Goal: Information Seeking & Learning: Learn about a topic

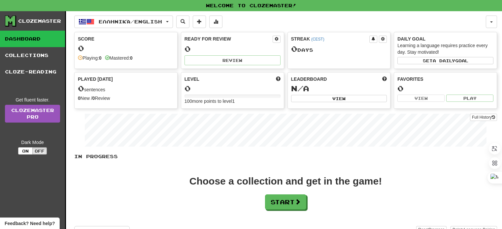
scroll to position [9, 0]
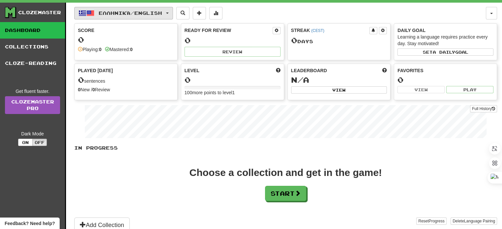
click at [169, 13] on span "button" at bounding box center [167, 13] width 3 height 1
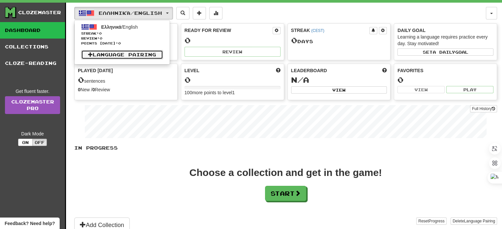
click at [129, 54] on link "Language Pairing" at bounding box center [122, 54] width 82 height 9
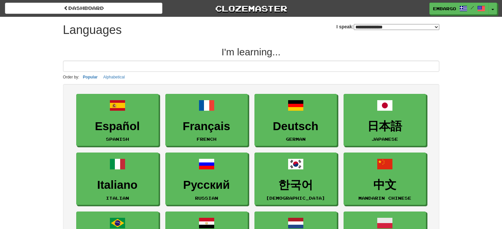
select select "*******"
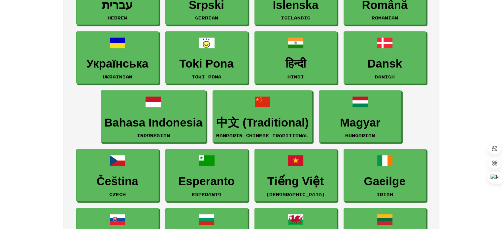
scroll to position [483, 0]
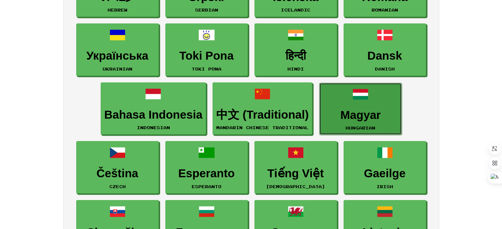
click at [369, 98] on link "Magyar Hungarian" at bounding box center [360, 109] width 82 height 52
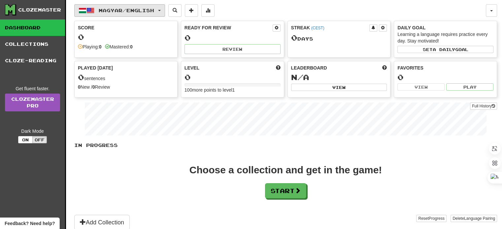
click at [140, 11] on span "Magyar / English" at bounding box center [126, 11] width 55 height 6
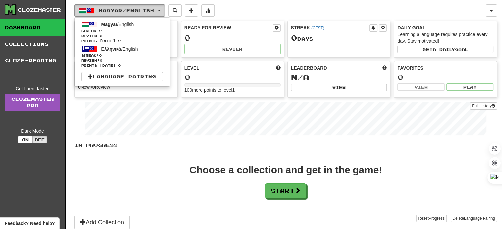
click at [164, 8] on button "Magyar / English" at bounding box center [119, 10] width 91 height 13
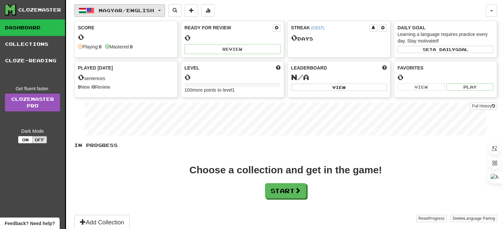
click at [164, 8] on button "Magyar / English" at bounding box center [119, 10] width 91 height 13
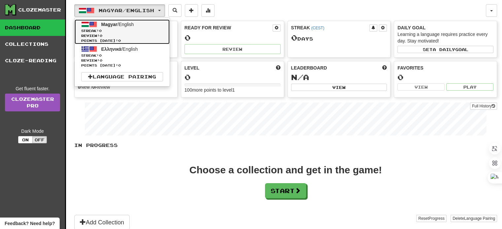
click at [115, 22] on span "Magyar" at bounding box center [109, 24] width 16 height 5
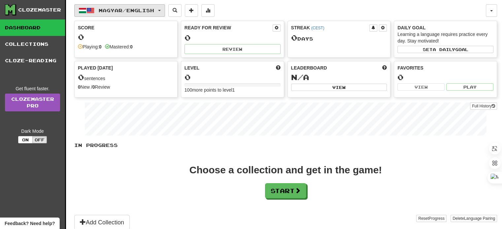
click at [145, 8] on span "Magyar / English" at bounding box center [126, 11] width 55 height 6
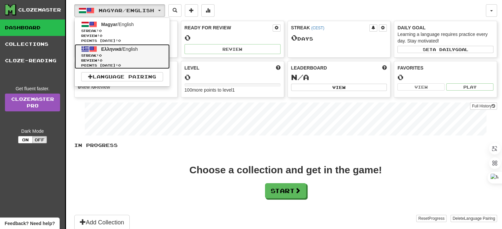
click at [122, 49] on span "Ελληνικά / English" at bounding box center [119, 49] width 37 height 5
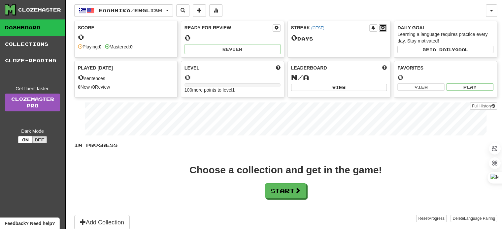
click at [383, 27] on span at bounding box center [383, 28] width 4 height 4
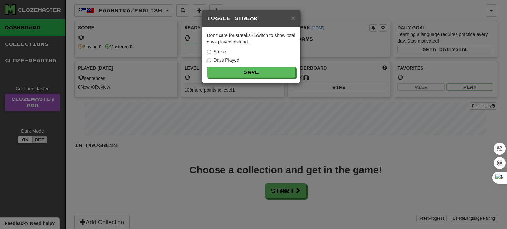
click at [340, 38] on div "× Toggle Streak Don't care for streaks? Switch to show total days played instea…" at bounding box center [253, 114] width 507 height 229
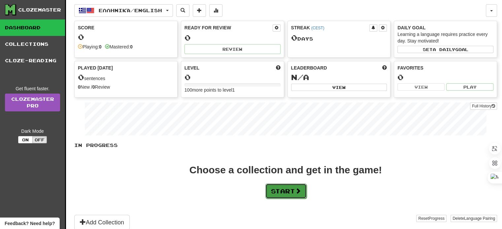
click at [281, 189] on button "Start" at bounding box center [285, 191] width 41 height 15
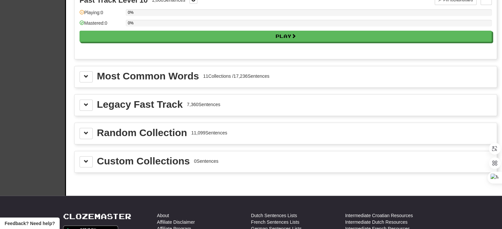
scroll to position [683, 0]
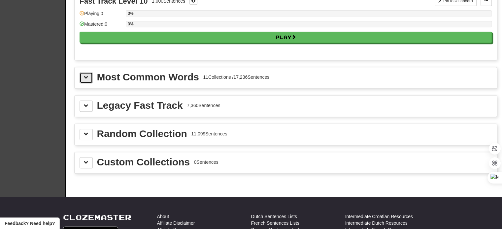
click at [89, 72] on button at bounding box center [86, 77] width 13 height 11
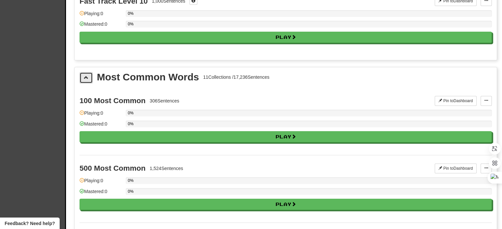
click at [89, 72] on button at bounding box center [86, 77] width 13 height 11
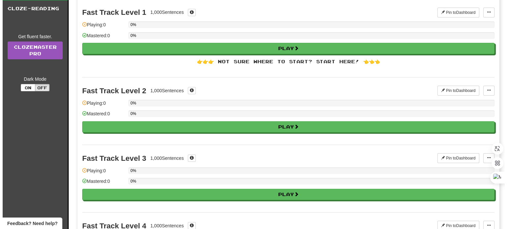
scroll to position [0, 0]
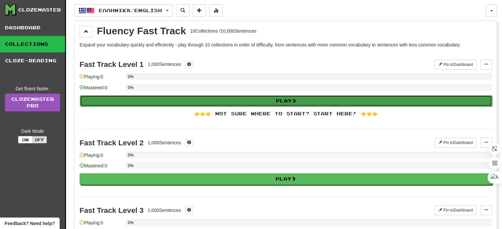
click at [258, 100] on button "Play" at bounding box center [286, 100] width 412 height 11
select select "**"
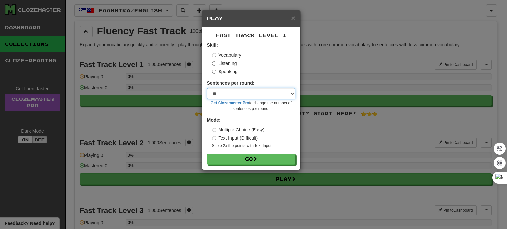
click at [253, 91] on select "* ** ** ** ** ** *** ********" at bounding box center [251, 93] width 88 height 11
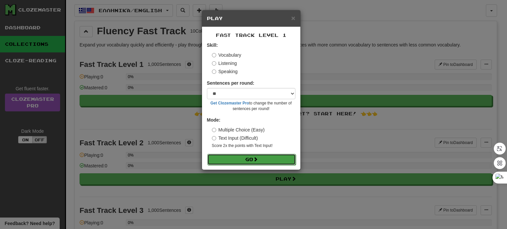
click at [220, 155] on button "Go" at bounding box center [251, 159] width 88 height 11
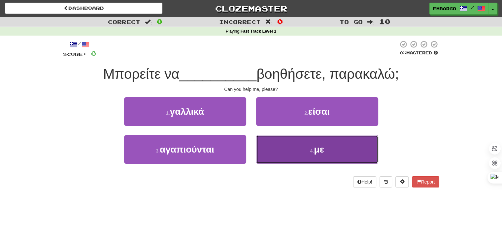
click at [306, 155] on button "4 . με" at bounding box center [317, 149] width 122 height 29
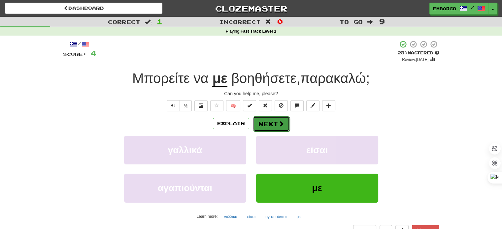
click at [271, 124] on button "Next" at bounding box center [271, 123] width 37 height 15
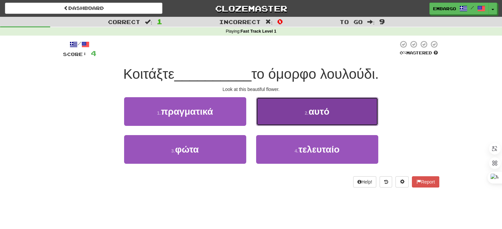
click at [315, 115] on span "αυτό" at bounding box center [319, 112] width 21 height 10
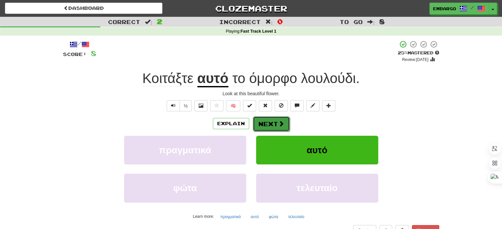
click at [264, 121] on button "Next" at bounding box center [271, 123] width 37 height 15
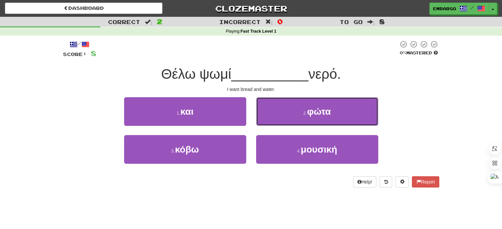
click at [264, 121] on button "2 . φώτα" at bounding box center [317, 111] width 122 height 29
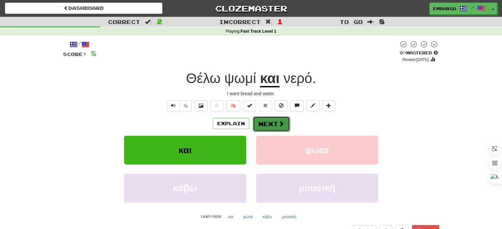
click at [264, 121] on button "Next" at bounding box center [271, 123] width 37 height 15
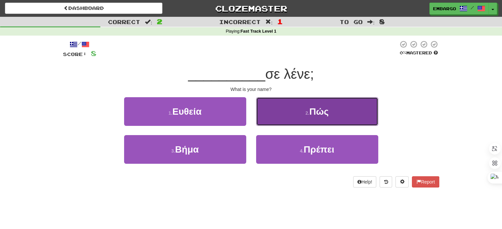
click at [333, 108] on button "2 . Πώς" at bounding box center [317, 111] width 122 height 29
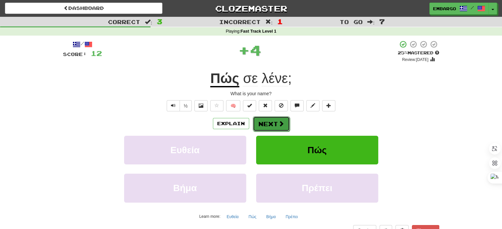
click at [278, 122] on span at bounding box center [281, 124] width 6 height 6
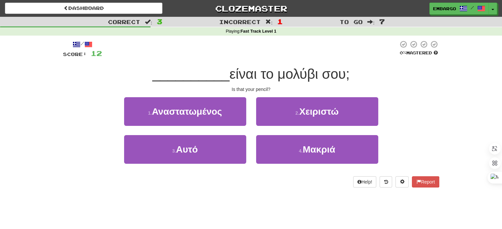
click at [222, 166] on div "3 . Αυτό" at bounding box center [185, 154] width 132 height 38
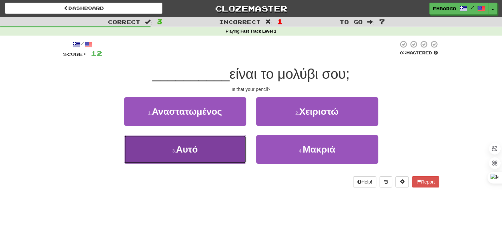
click at [213, 153] on button "3 . Αυτό" at bounding box center [185, 149] width 122 height 29
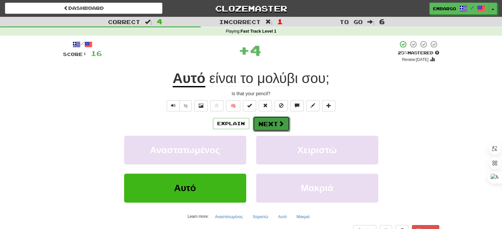
click at [275, 123] on button "Next" at bounding box center [271, 123] width 37 height 15
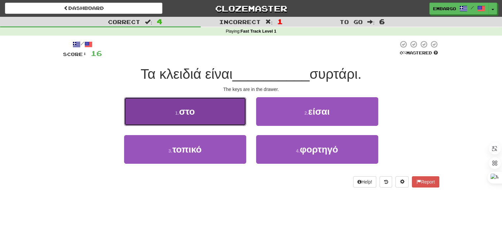
click at [204, 111] on button "1 . στο" at bounding box center [185, 111] width 122 height 29
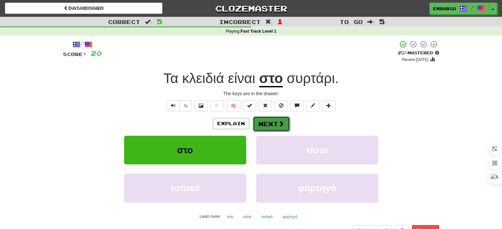
click at [272, 123] on button "Next" at bounding box center [271, 123] width 37 height 15
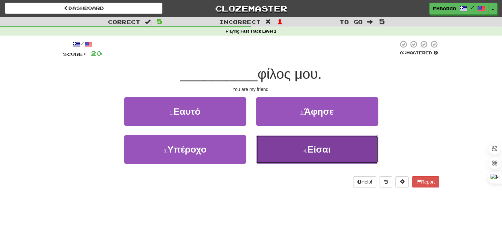
click at [303, 151] on small "4 ." at bounding box center [305, 150] width 4 height 5
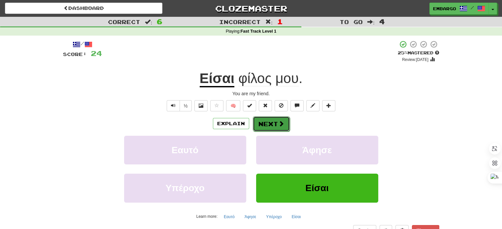
click at [275, 122] on button "Next" at bounding box center [271, 123] width 37 height 15
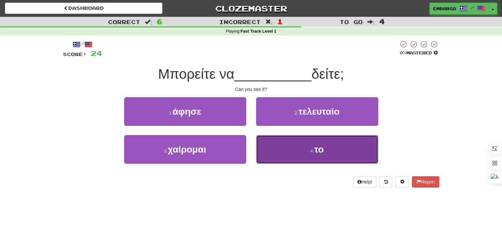
click at [270, 147] on button "4 . το" at bounding box center [317, 149] width 122 height 29
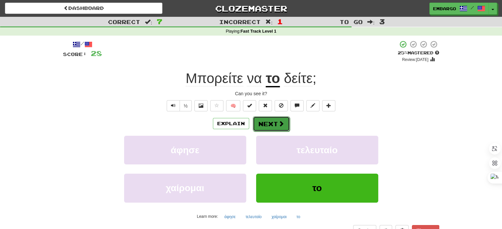
click at [266, 125] on button "Next" at bounding box center [271, 123] width 37 height 15
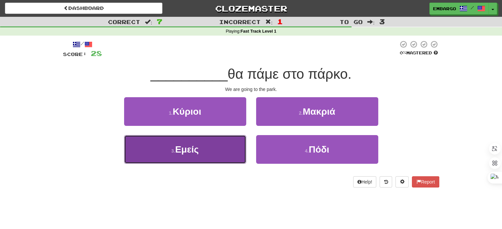
click at [213, 153] on button "3 . Εμείς" at bounding box center [185, 149] width 122 height 29
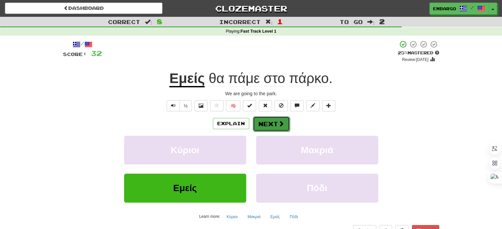
click at [268, 130] on button "Next" at bounding box center [271, 123] width 37 height 15
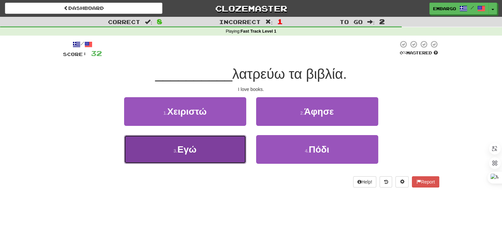
click at [225, 145] on button "3 . Εγώ" at bounding box center [185, 149] width 122 height 29
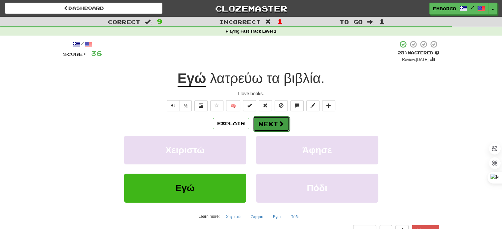
click at [259, 125] on button "Next" at bounding box center [271, 123] width 37 height 15
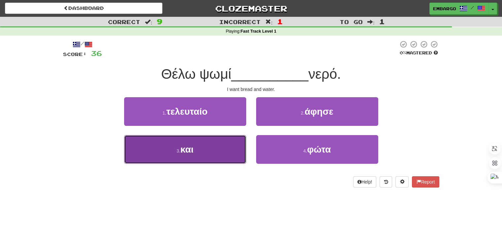
click at [223, 157] on button "3 . και" at bounding box center [185, 149] width 122 height 29
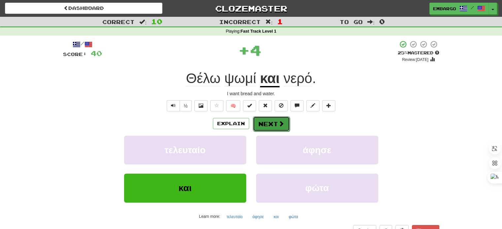
click at [262, 123] on button "Next" at bounding box center [271, 123] width 37 height 15
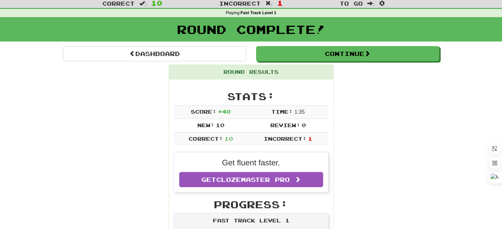
scroll to position [20, 0]
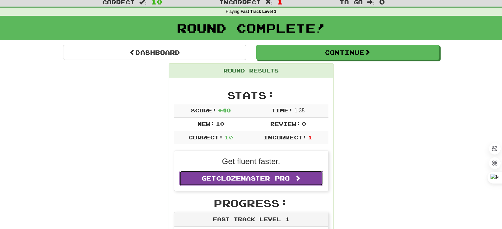
click at [271, 175] on span "Clozemaster Pro" at bounding box center [253, 178] width 74 height 7
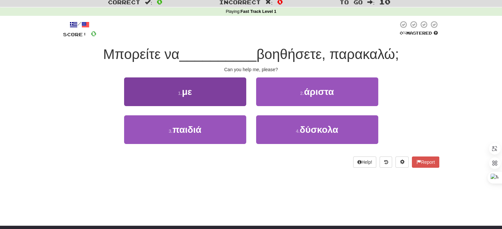
scroll to position [20, 0]
click at [131, 105] on button "1 . με" at bounding box center [185, 92] width 122 height 29
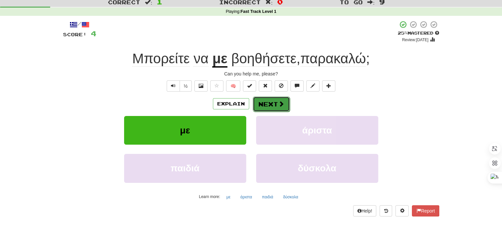
click at [280, 101] on span at bounding box center [281, 104] width 6 height 6
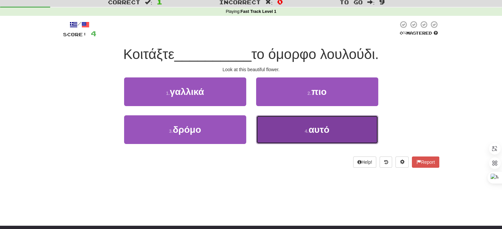
click at [272, 124] on button "4 . αυτό" at bounding box center [317, 129] width 122 height 29
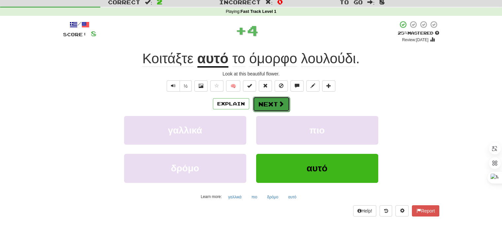
click at [278, 103] on span at bounding box center [281, 104] width 6 height 6
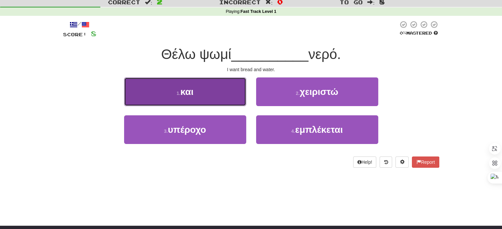
click at [197, 101] on button "1 . και" at bounding box center [185, 92] width 122 height 29
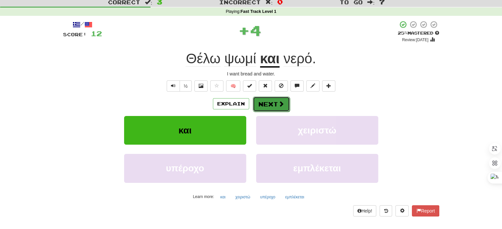
click at [267, 103] on button "Next" at bounding box center [271, 104] width 37 height 15
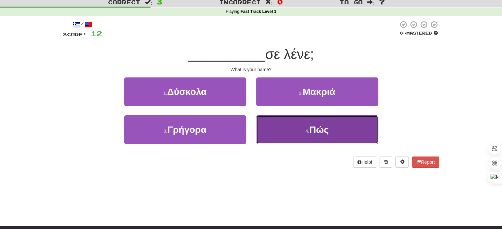
click at [278, 128] on button "4 . Πώς" at bounding box center [317, 129] width 122 height 29
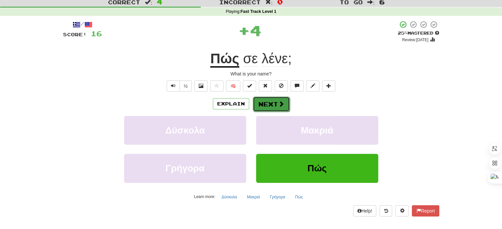
click at [270, 104] on button "Next" at bounding box center [271, 104] width 37 height 15
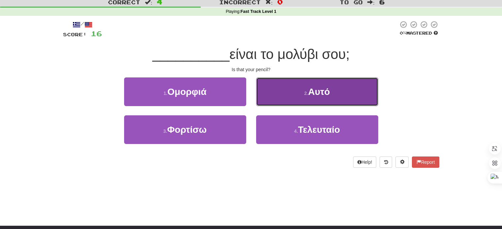
click at [275, 99] on button "2 . Αυτό" at bounding box center [317, 92] width 122 height 29
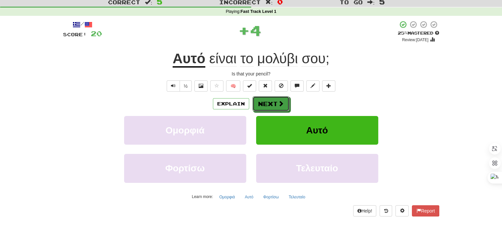
click at [275, 99] on button "Next" at bounding box center [270, 103] width 37 height 15
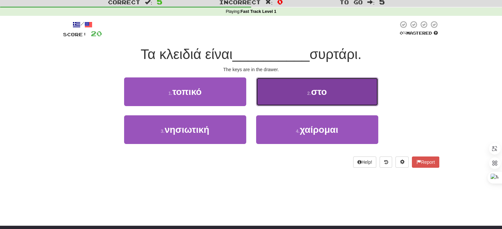
click at [281, 97] on button "2 . στο" at bounding box center [317, 92] width 122 height 29
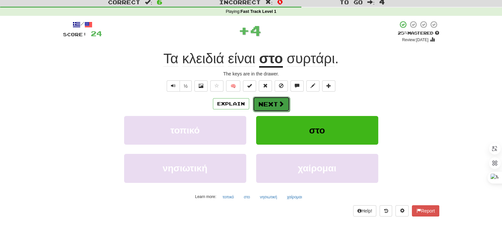
click at [277, 101] on button "Next" at bounding box center [271, 104] width 37 height 15
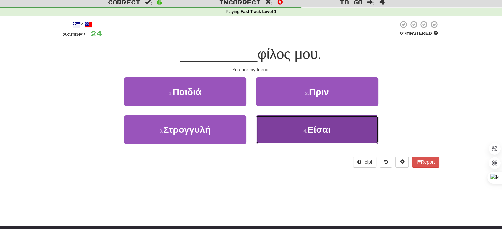
click at [282, 123] on button "4 . Είσαι" at bounding box center [317, 129] width 122 height 29
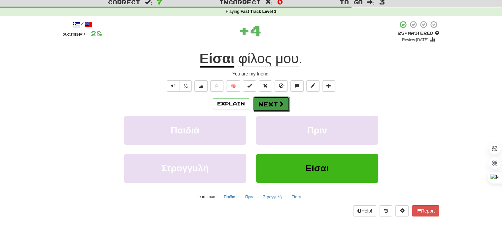
click at [278, 103] on span at bounding box center [281, 104] width 6 height 6
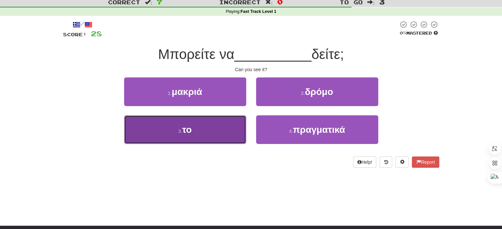
click at [226, 123] on button "3 . το" at bounding box center [185, 129] width 122 height 29
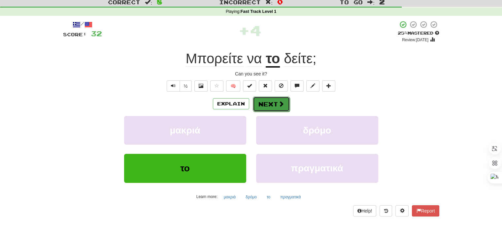
click at [265, 103] on button "Next" at bounding box center [271, 104] width 37 height 15
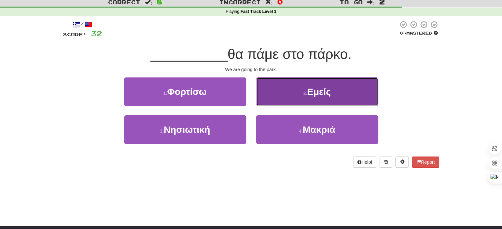
click at [271, 97] on button "2 . Εμείς" at bounding box center [317, 92] width 122 height 29
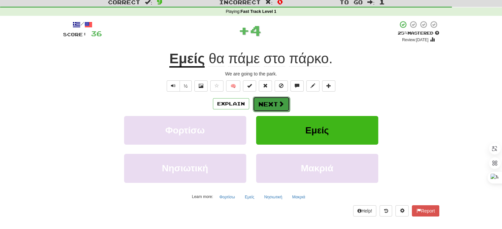
click at [268, 103] on button "Next" at bounding box center [271, 104] width 37 height 15
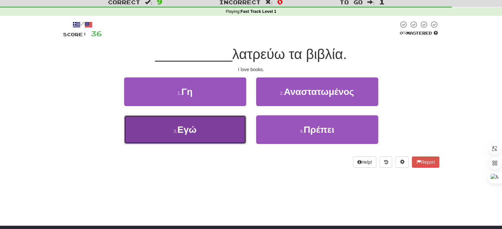
click at [210, 128] on button "3 . Εγώ" at bounding box center [185, 129] width 122 height 29
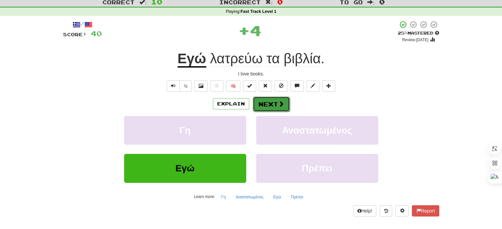
click at [262, 102] on button "Next" at bounding box center [271, 104] width 37 height 15
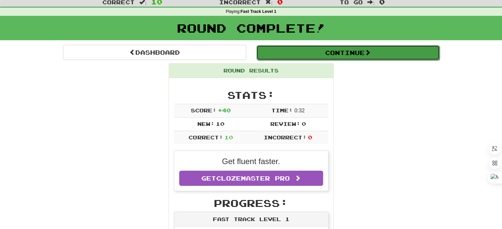
click at [353, 51] on button "Continue" at bounding box center [347, 52] width 183 height 15
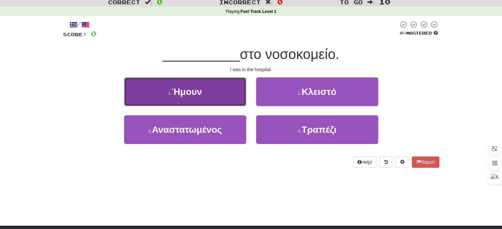
click at [203, 92] on button "1 . Ήμουν" at bounding box center [185, 92] width 122 height 29
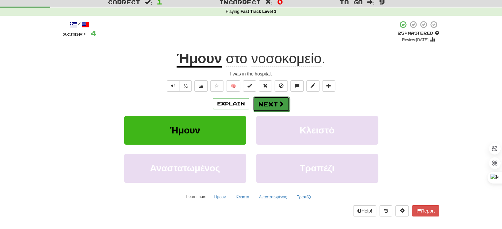
click at [265, 103] on button "Next" at bounding box center [271, 104] width 37 height 15
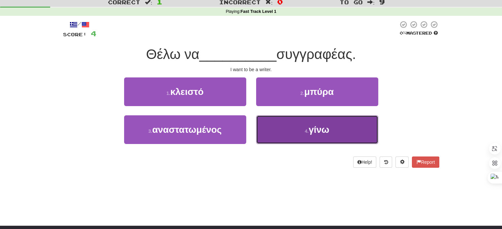
click at [282, 129] on button "4 . γίνω" at bounding box center [317, 129] width 122 height 29
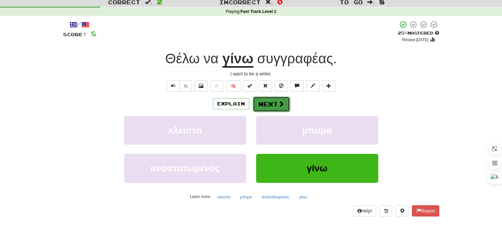
click at [272, 99] on button "Next" at bounding box center [271, 104] width 37 height 15
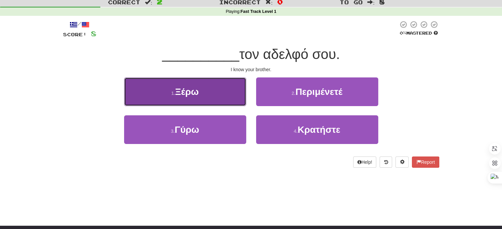
click at [225, 92] on button "1 . Ξέρω" at bounding box center [185, 92] width 122 height 29
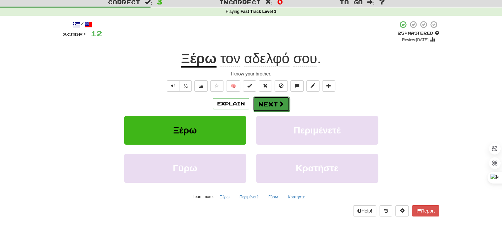
click at [286, 102] on button "Next" at bounding box center [271, 104] width 37 height 15
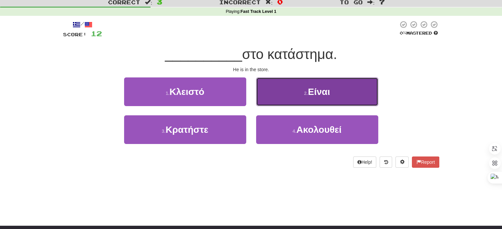
click at [313, 93] on span "Είναι" at bounding box center [319, 92] width 22 height 10
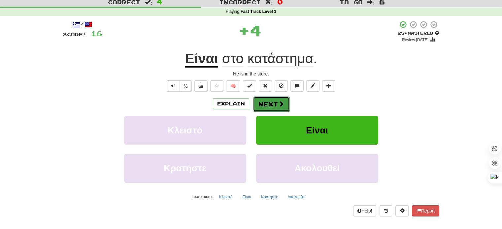
click at [278, 103] on span at bounding box center [281, 104] width 6 height 6
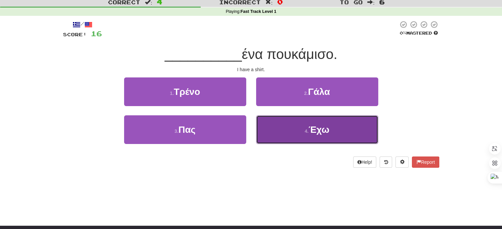
click at [268, 127] on button "4 . Έχω" at bounding box center [317, 129] width 122 height 29
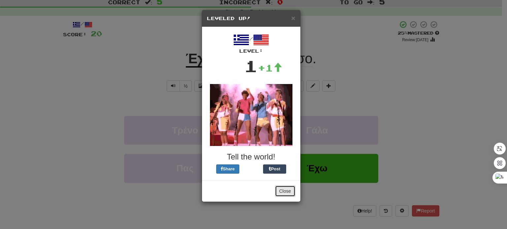
click at [284, 191] on button "Close" at bounding box center [285, 191] width 20 height 11
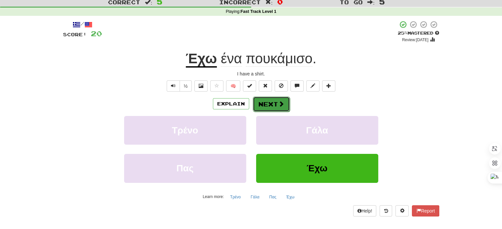
click at [261, 101] on button "Next" at bounding box center [271, 104] width 37 height 15
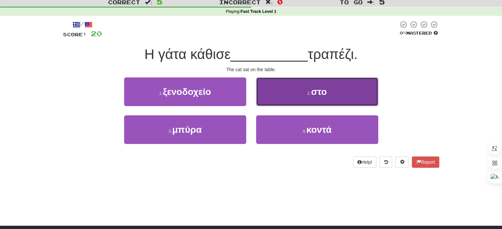
click at [280, 95] on button "2 . στο" at bounding box center [317, 92] width 122 height 29
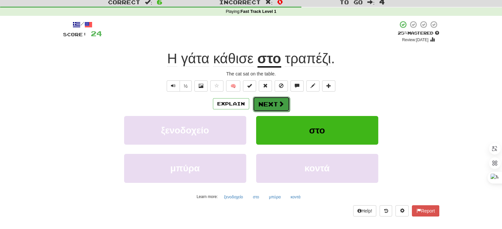
click at [278, 102] on span at bounding box center [281, 104] width 6 height 6
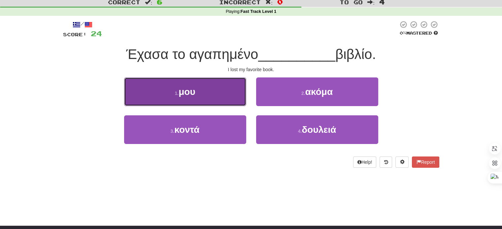
click at [145, 90] on button "1 . μου" at bounding box center [185, 92] width 122 height 29
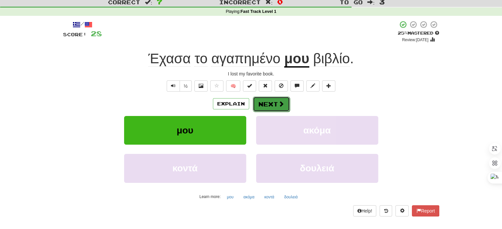
click at [265, 103] on button "Next" at bounding box center [271, 104] width 37 height 15
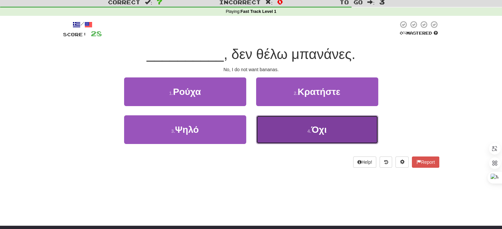
click at [272, 123] on button "4 . Όχι" at bounding box center [317, 129] width 122 height 29
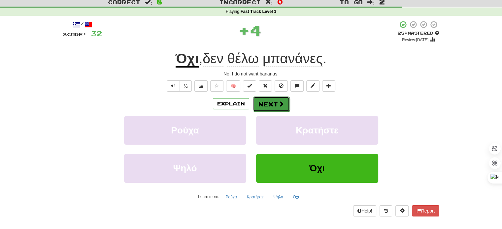
click at [262, 103] on button "Next" at bounding box center [271, 104] width 37 height 15
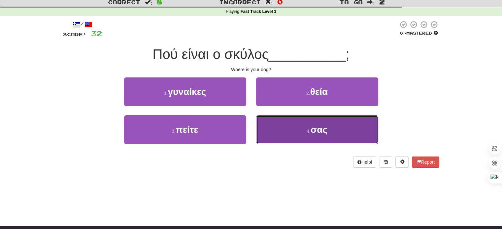
click at [284, 129] on button "4 . σας" at bounding box center [317, 129] width 122 height 29
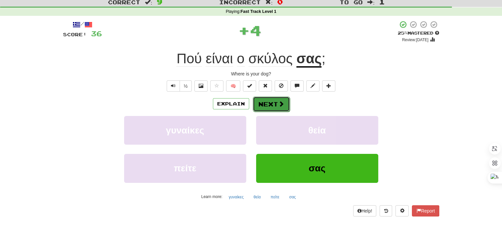
click at [279, 103] on span at bounding box center [281, 104] width 6 height 6
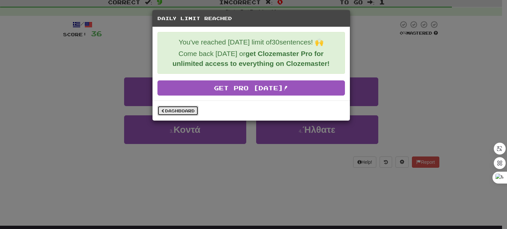
click at [185, 109] on link "Dashboard" at bounding box center [177, 111] width 41 height 10
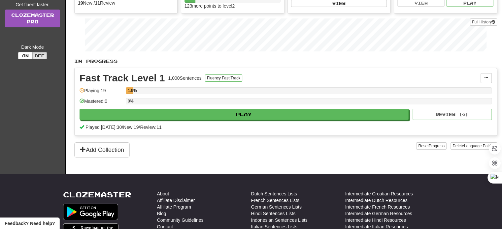
scroll to position [115, 0]
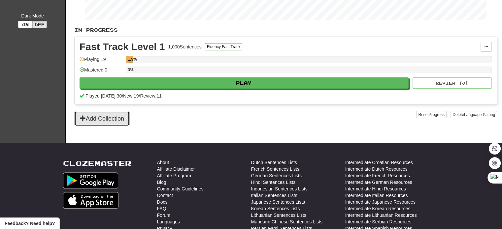
click at [119, 119] on button "Add Collection" at bounding box center [101, 118] width 55 height 15
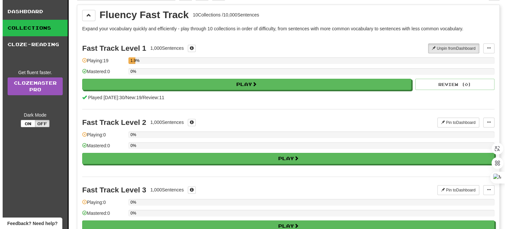
scroll to position [16, 0]
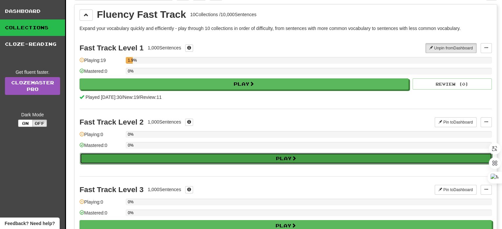
click at [251, 157] on button "Play" at bounding box center [286, 158] width 412 height 11
select select "**"
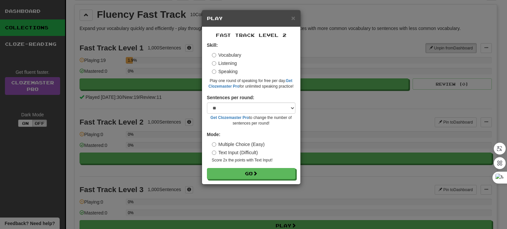
click at [181, 101] on div "× Play Fast Track Level 2 Skill: Vocabulary Listening Speaking Play one round o…" at bounding box center [253, 114] width 507 height 229
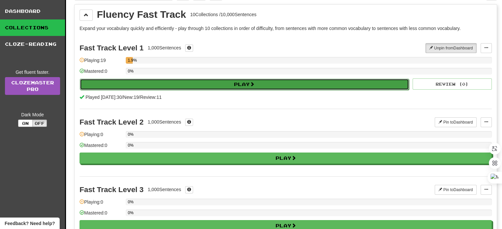
click at [215, 83] on button "Play" at bounding box center [244, 84] width 329 height 11
select select "**"
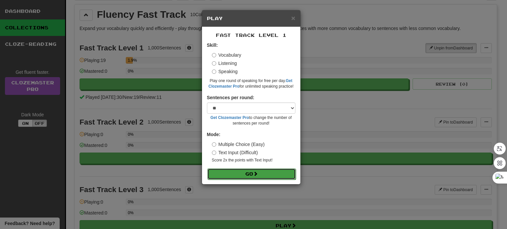
click at [238, 174] on button "Go" at bounding box center [251, 174] width 88 height 11
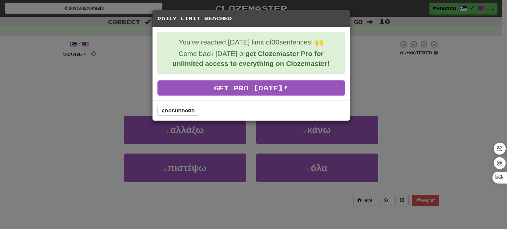
click at [112, 114] on div "Daily Limit Reached You've reached [DATE] limit of 30 sentences! 🙌 Come back [D…" at bounding box center [253, 114] width 507 height 229
click at [183, 107] on link "Dashboard" at bounding box center [177, 111] width 41 height 10
